Goal: Navigation & Orientation: Find specific page/section

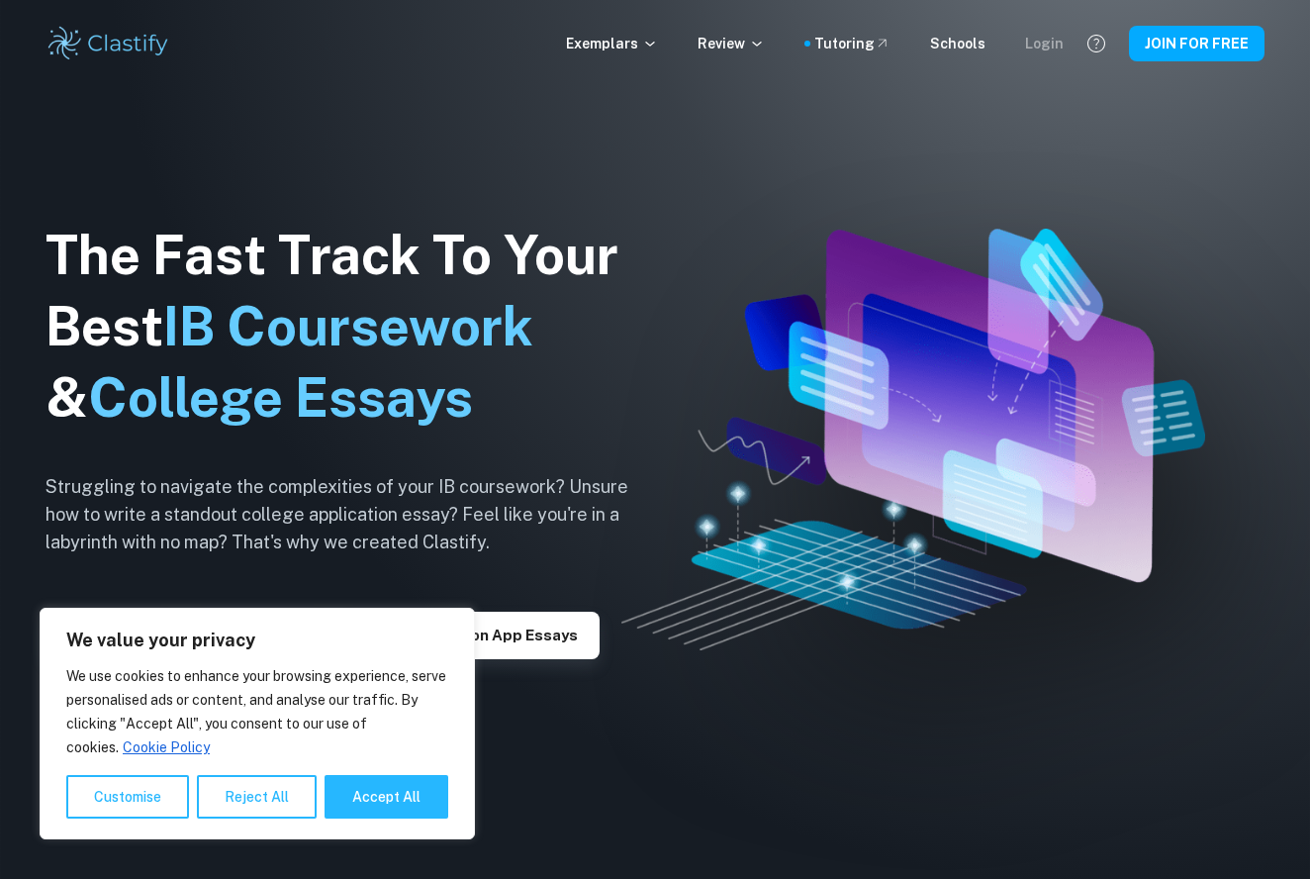
click at [1052, 41] on div "Login" at bounding box center [1044, 44] width 39 height 22
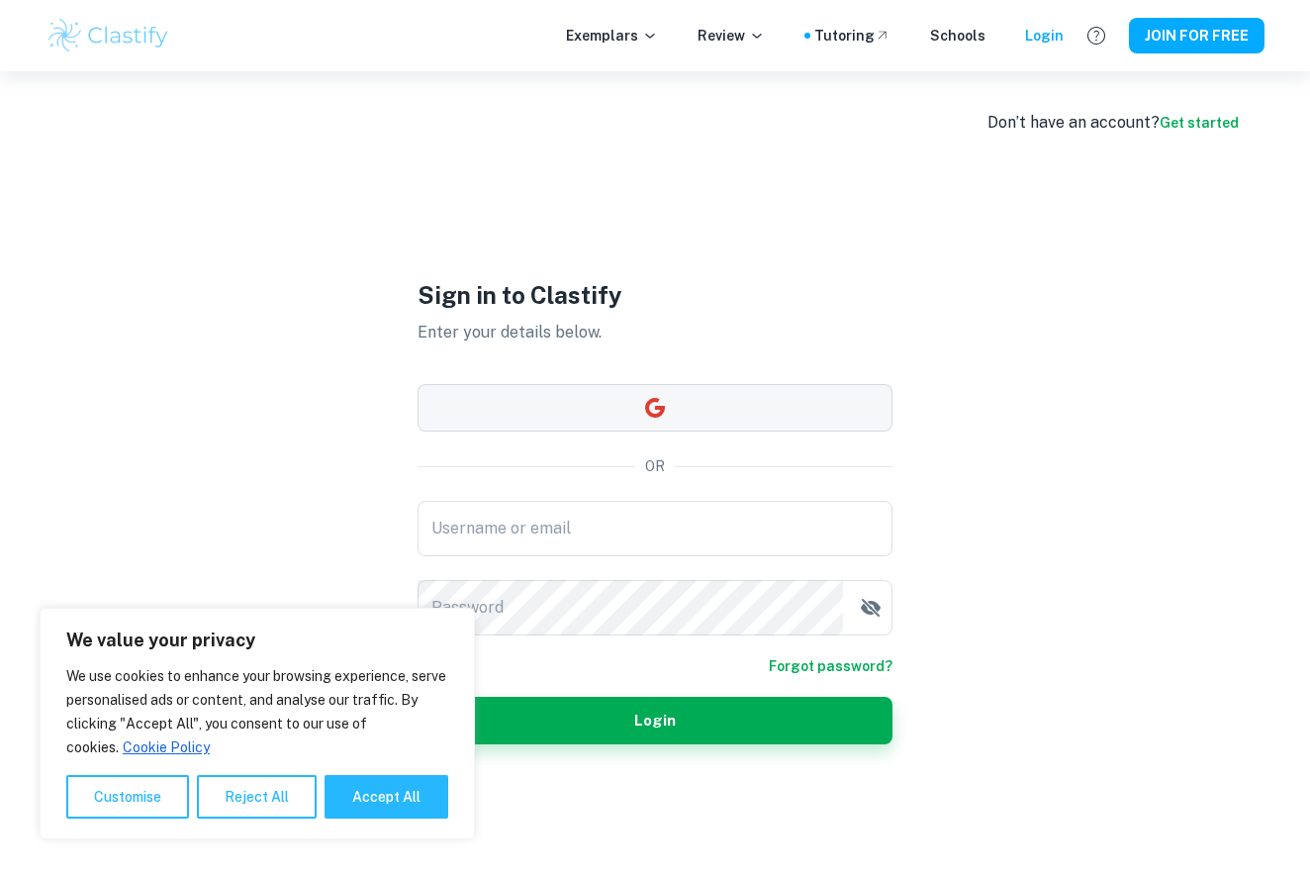
click at [682, 397] on button "button" at bounding box center [655, 407] width 475 height 47
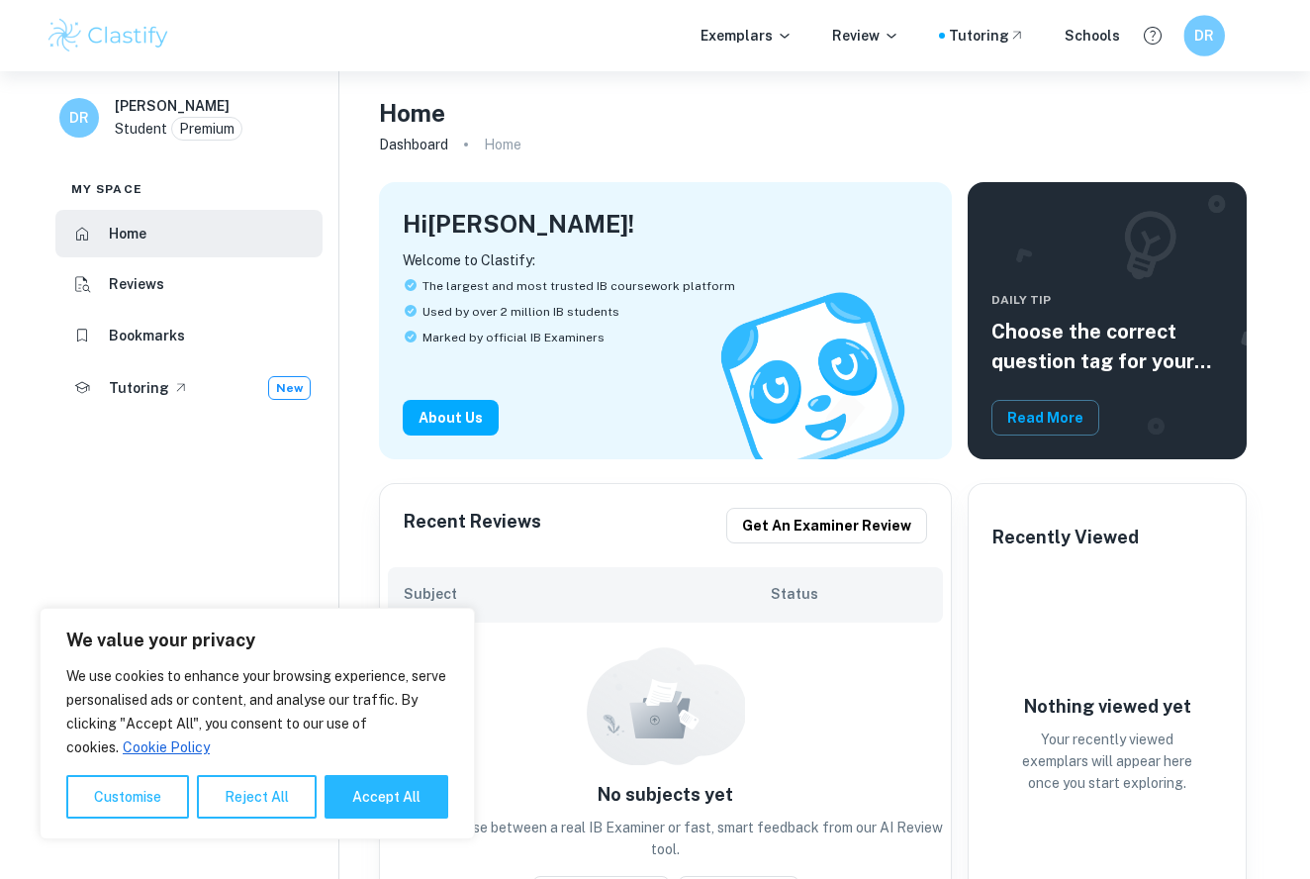
click at [1208, 38] on h6 "DR" at bounding box center [1204, 36] width 24 height 23
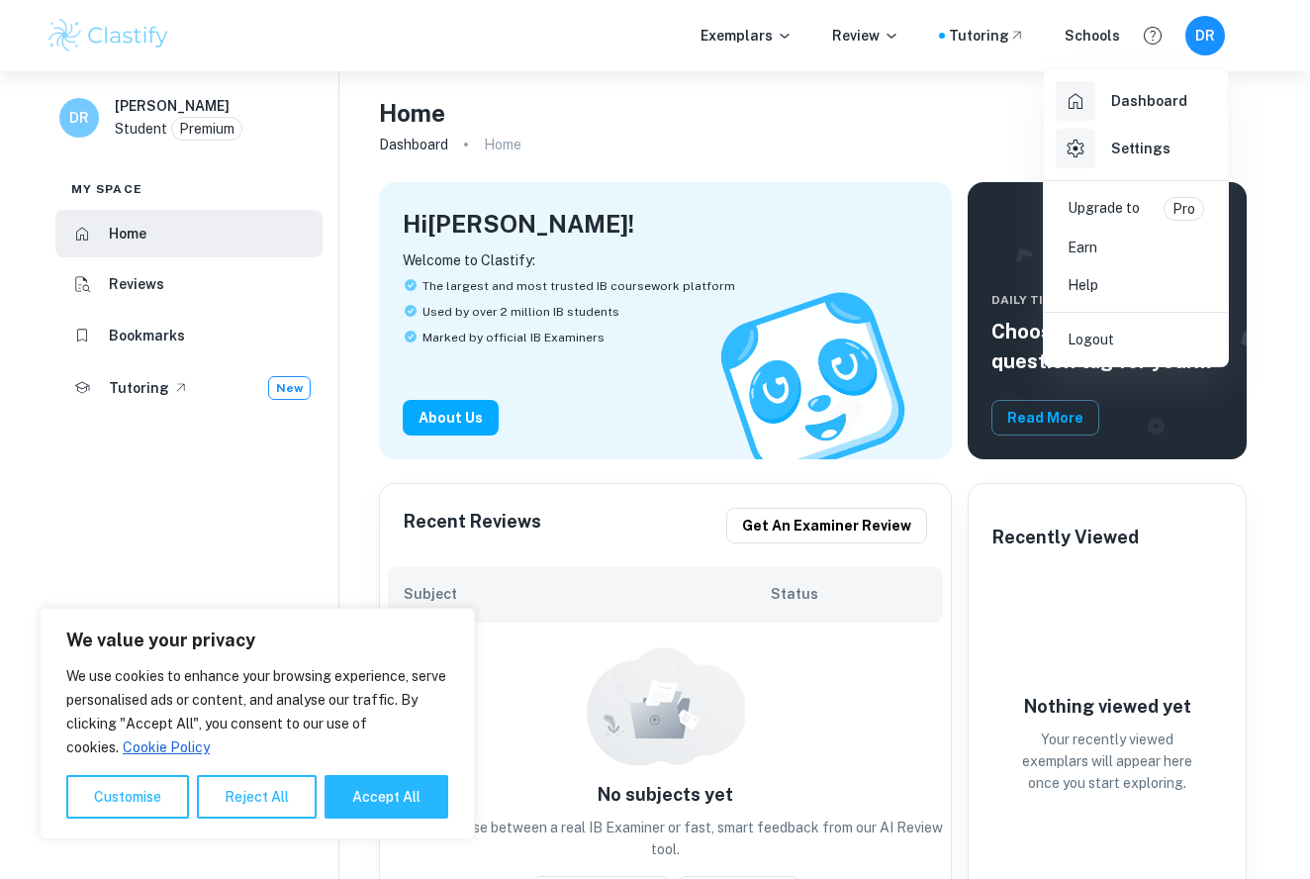
click at [1152, 149] on h6 "Settings" at bounding box center [1140, 149] width 59 height 22
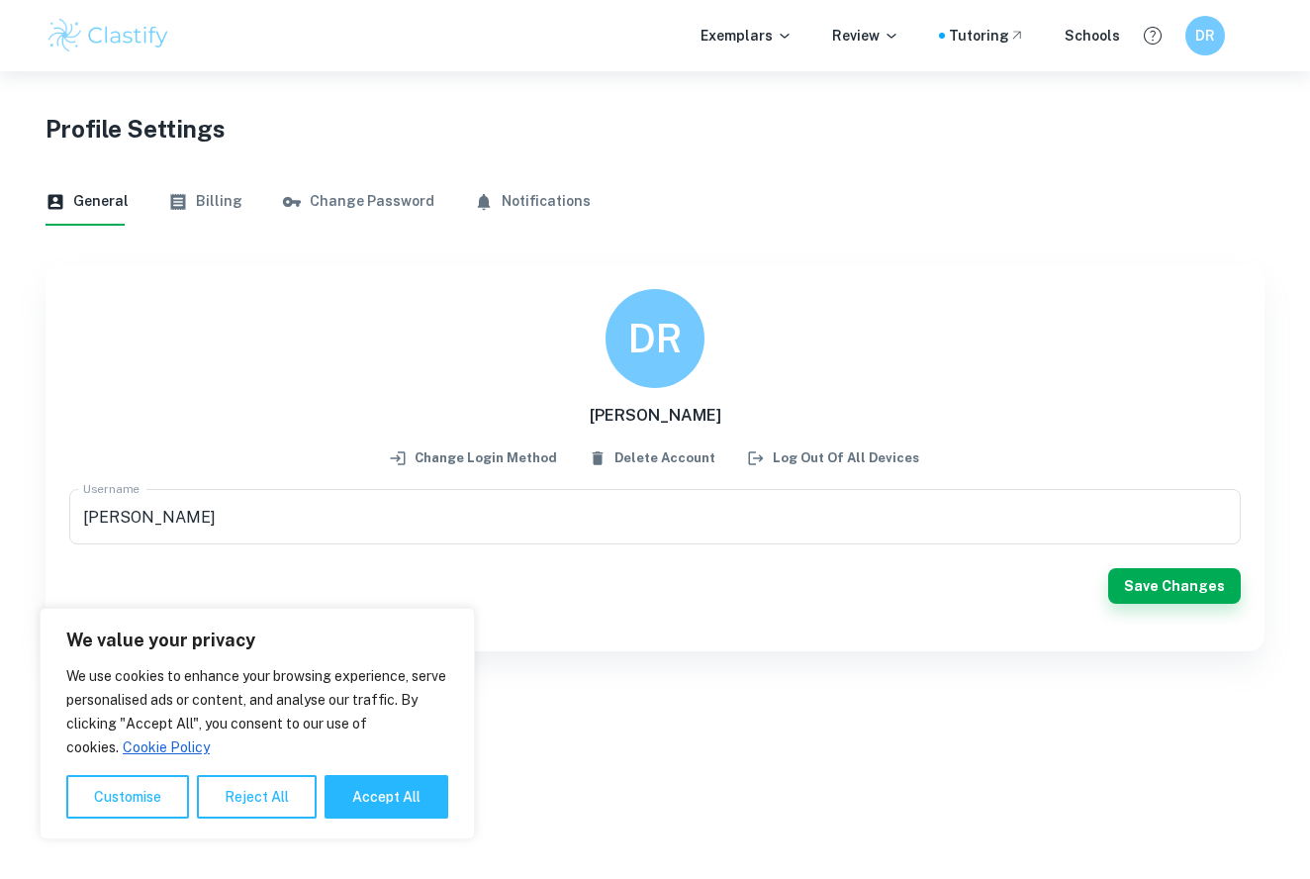
click at [212, 206] on button "Billing" at bounding box center [205, 201] width 74 height 47
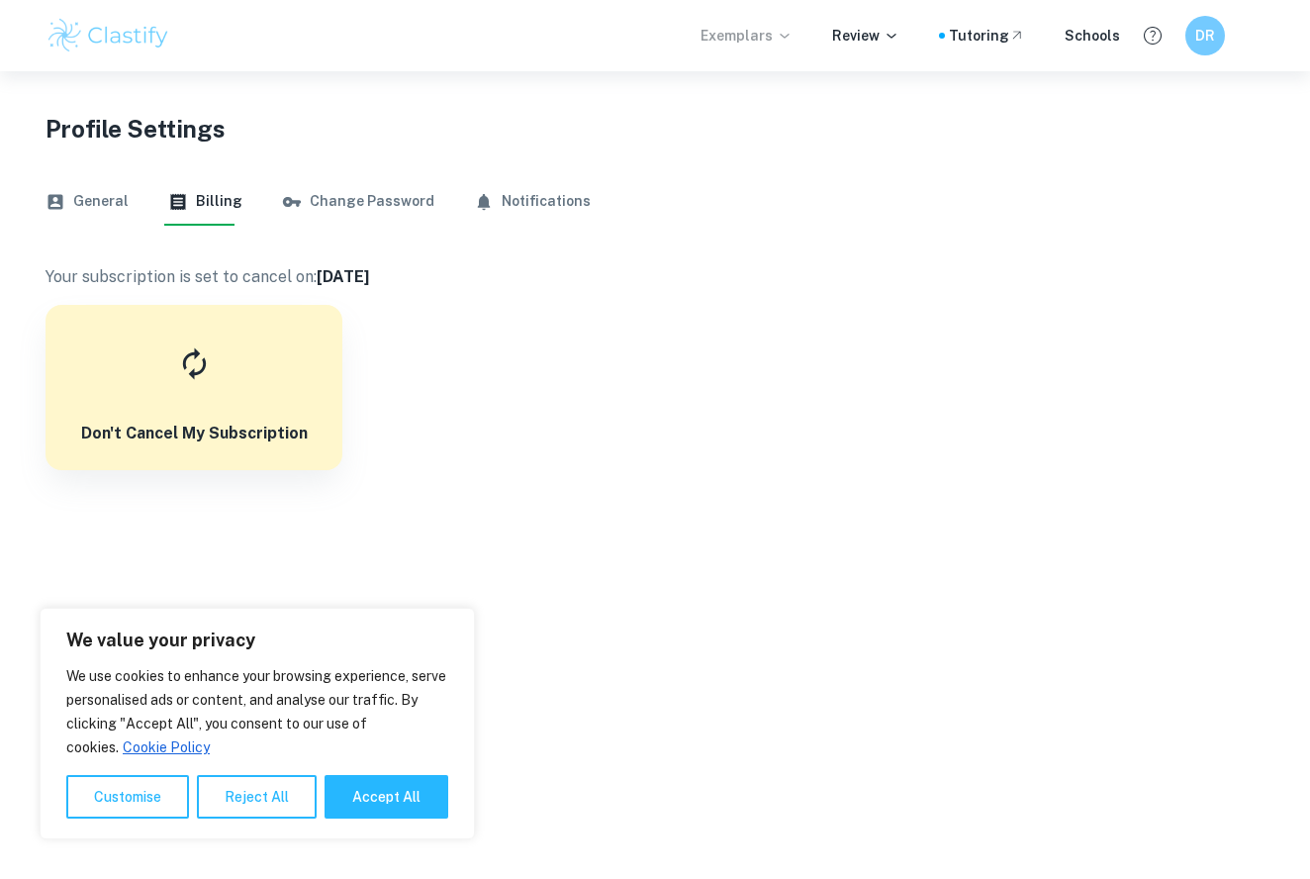
click at [765, 38] on p "Exemplars" at bounding box center [746, 36] width 92 height 22
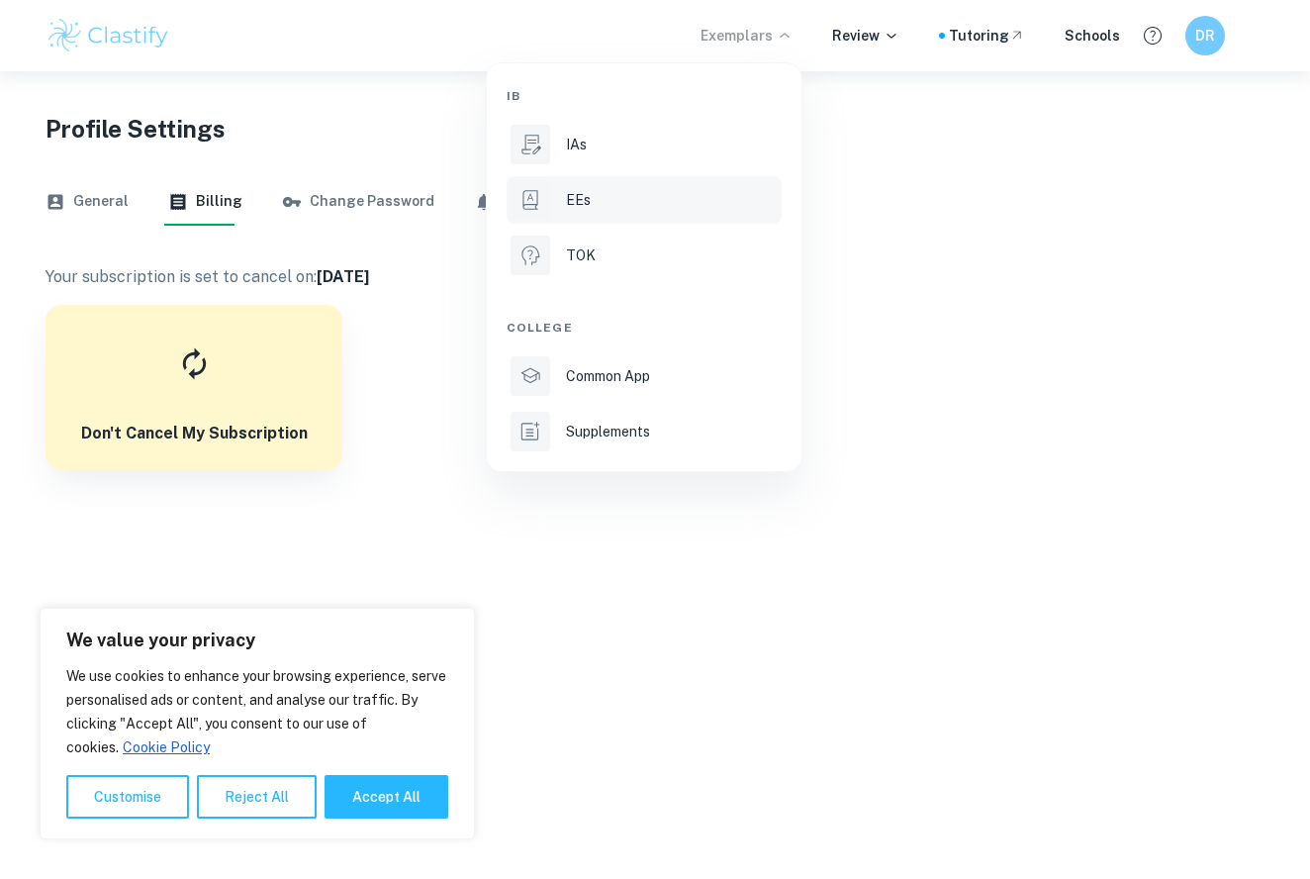
click at [615, 193] on div "EEs" at bounding box center [672, 200] width 212 height 22
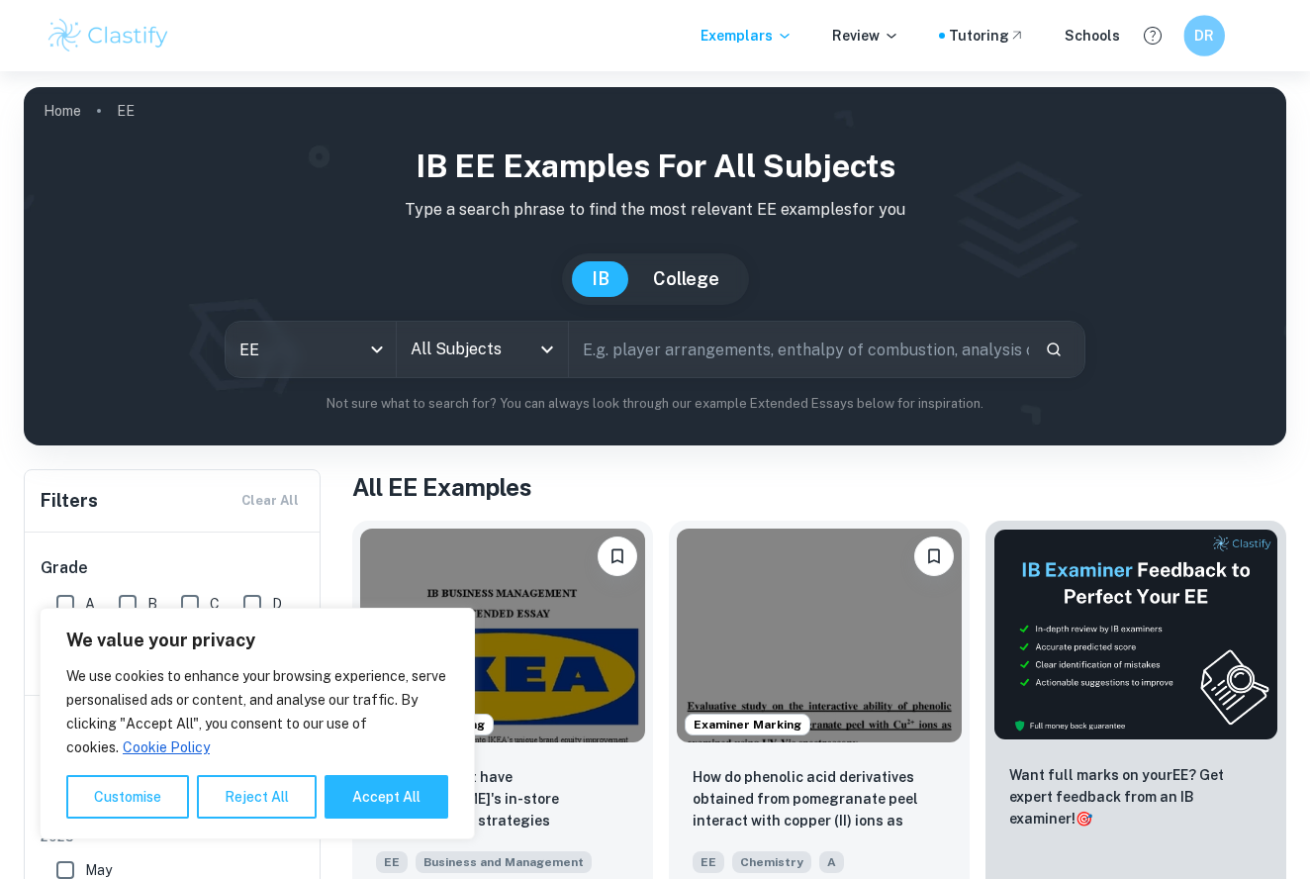
click at [1205, 41] on h6 "DR" at bounding box center [1204, 36] width 24 height 23
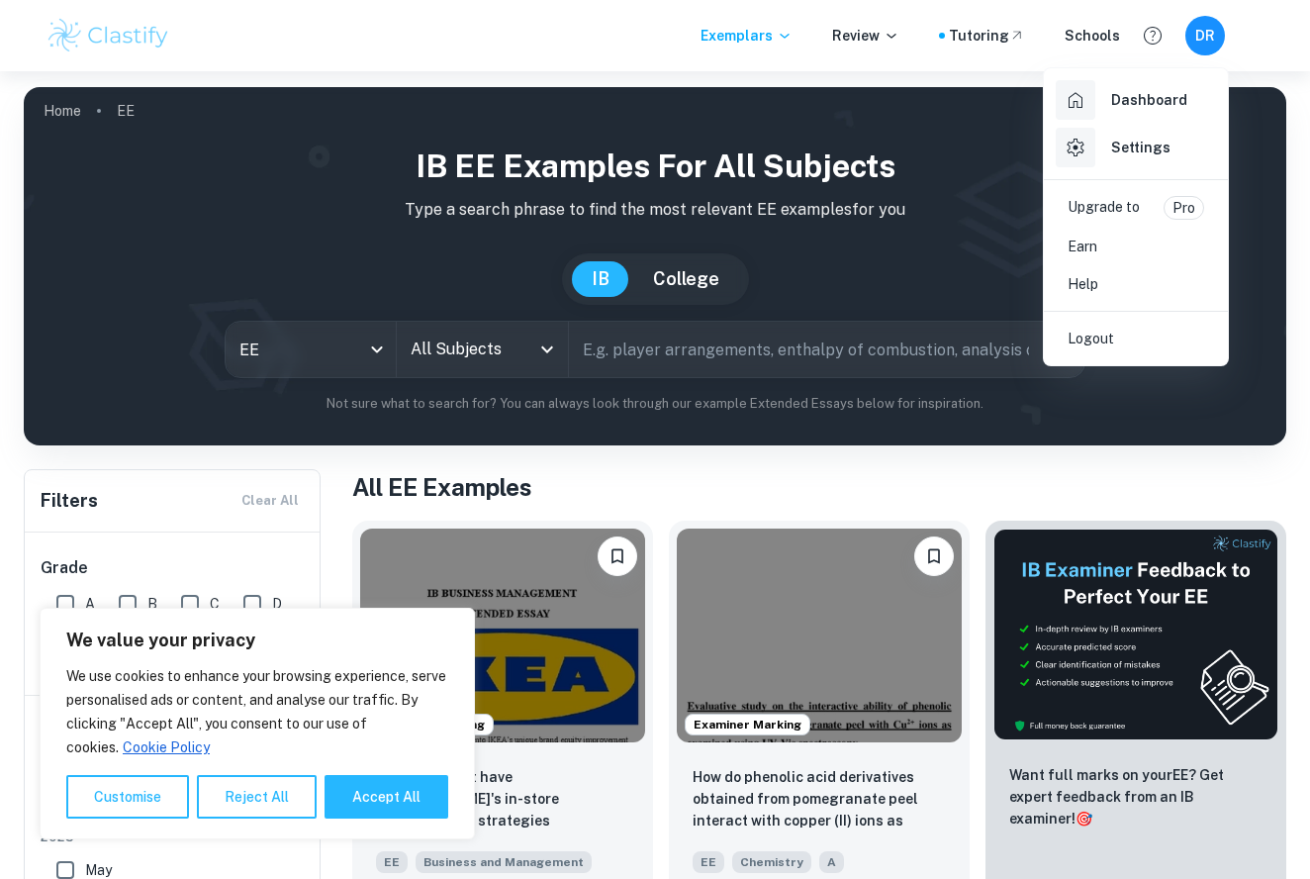
click at [1102, 342] on p "Logout" at bounding box center [1091, 338] width 47 height 22
